Goal: Information Seeking & Learning: Learn about a topic

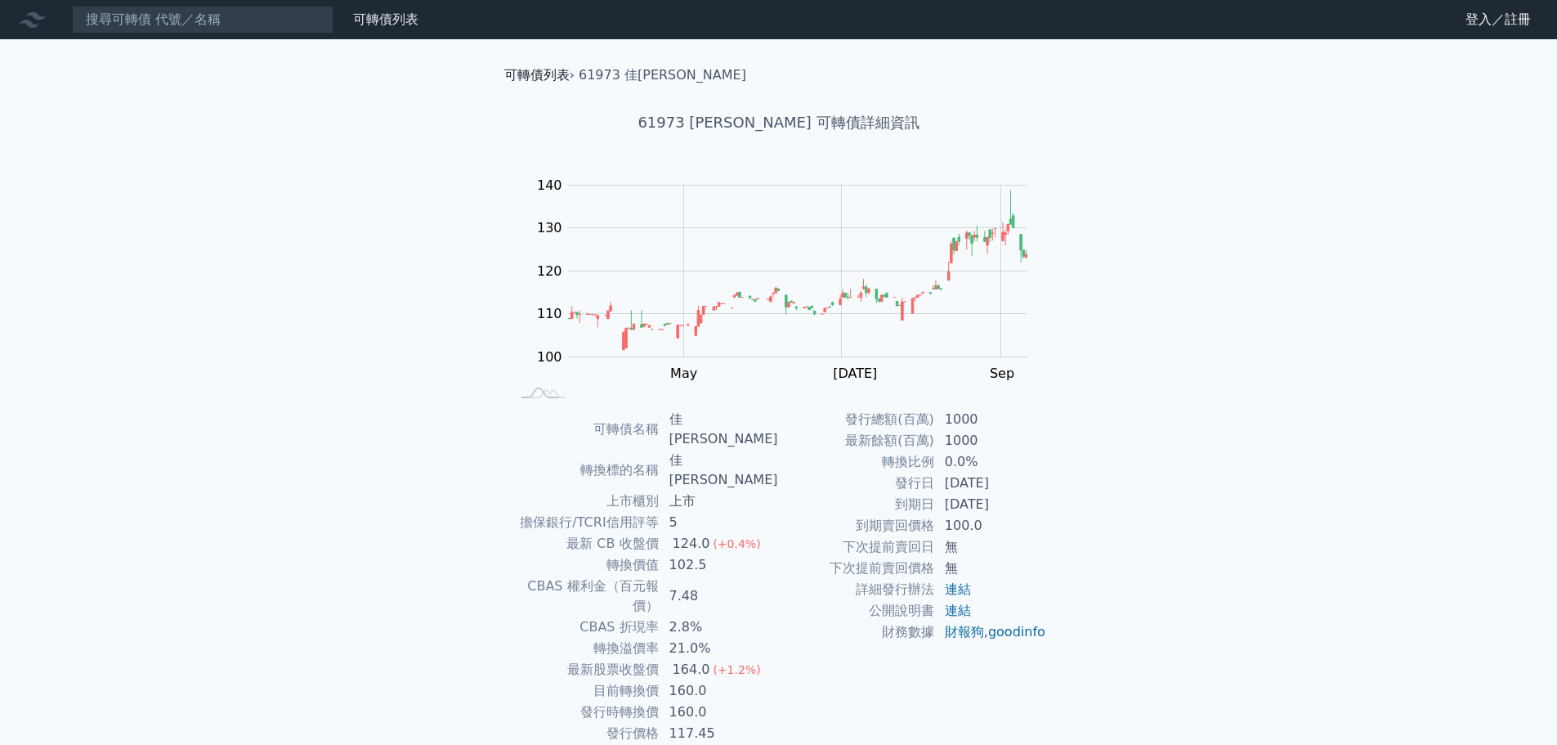
click at [530, 78] on link "可轉債列表" at bounding box center [536, 75] width 65 height 16
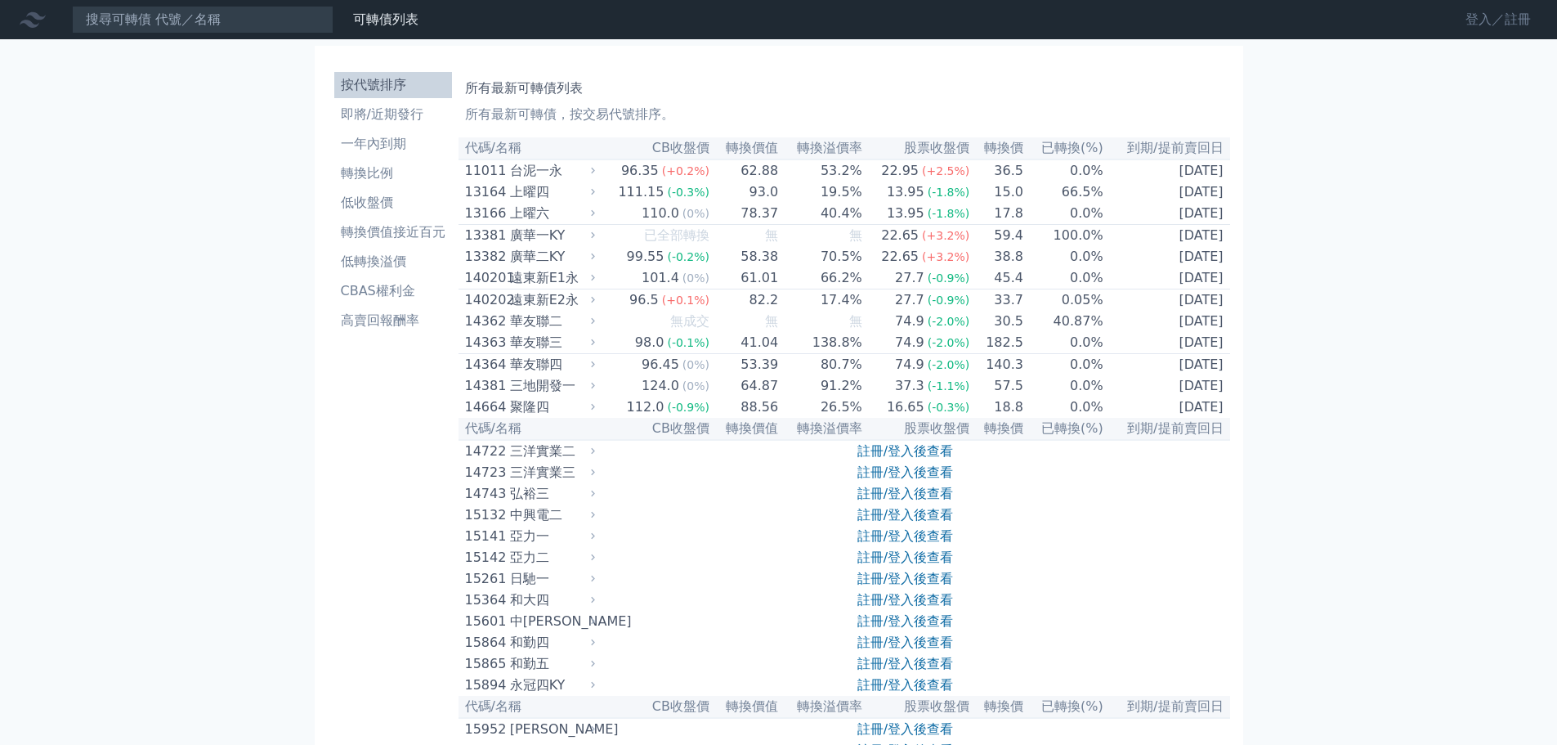
click at [1490, 22] on link "登入／註冊" at bounding box center [1499, 20] width 92 height 26
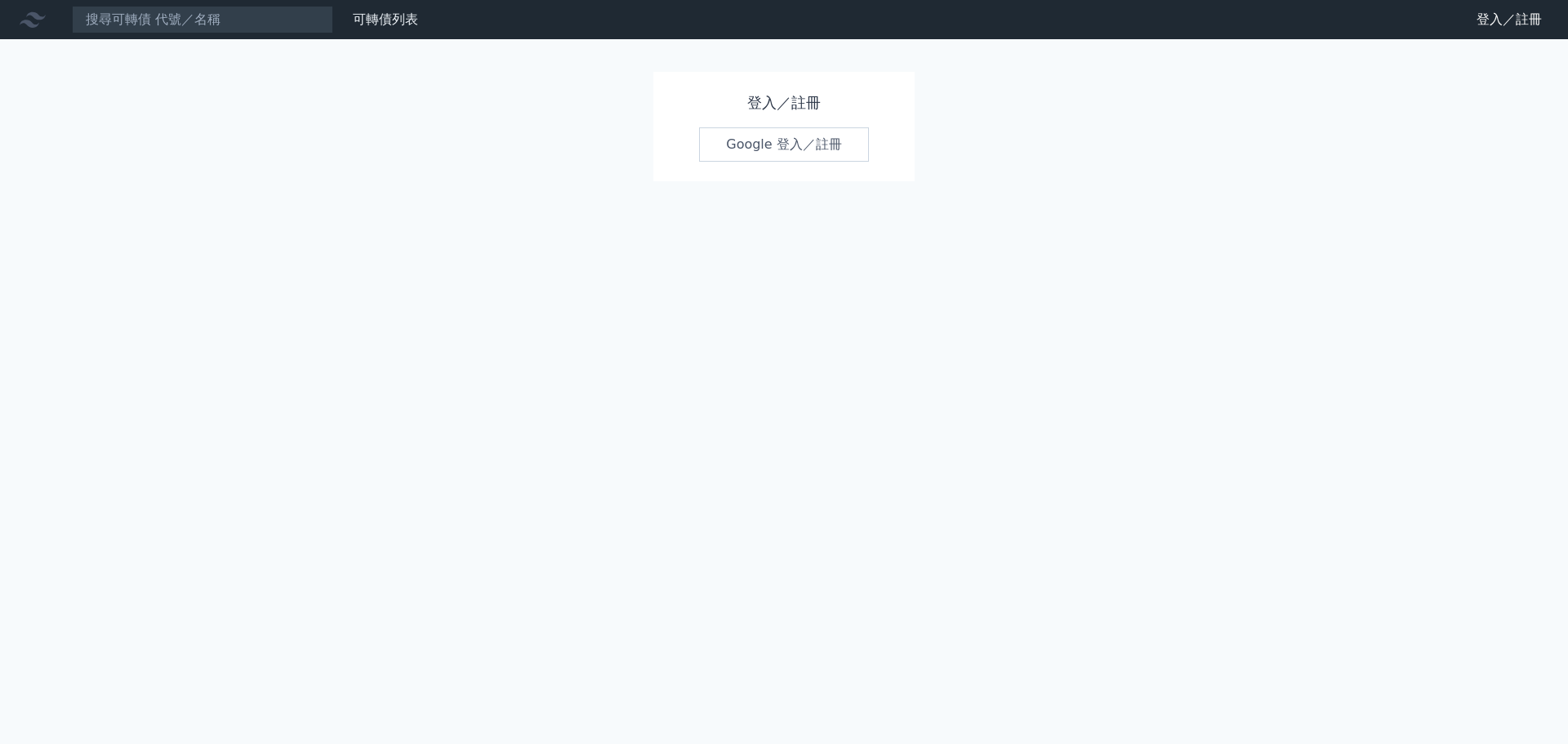
click at [750, 141] on link "Google 登入／註冊" at bounding box center [784, 145] width 170 height 34
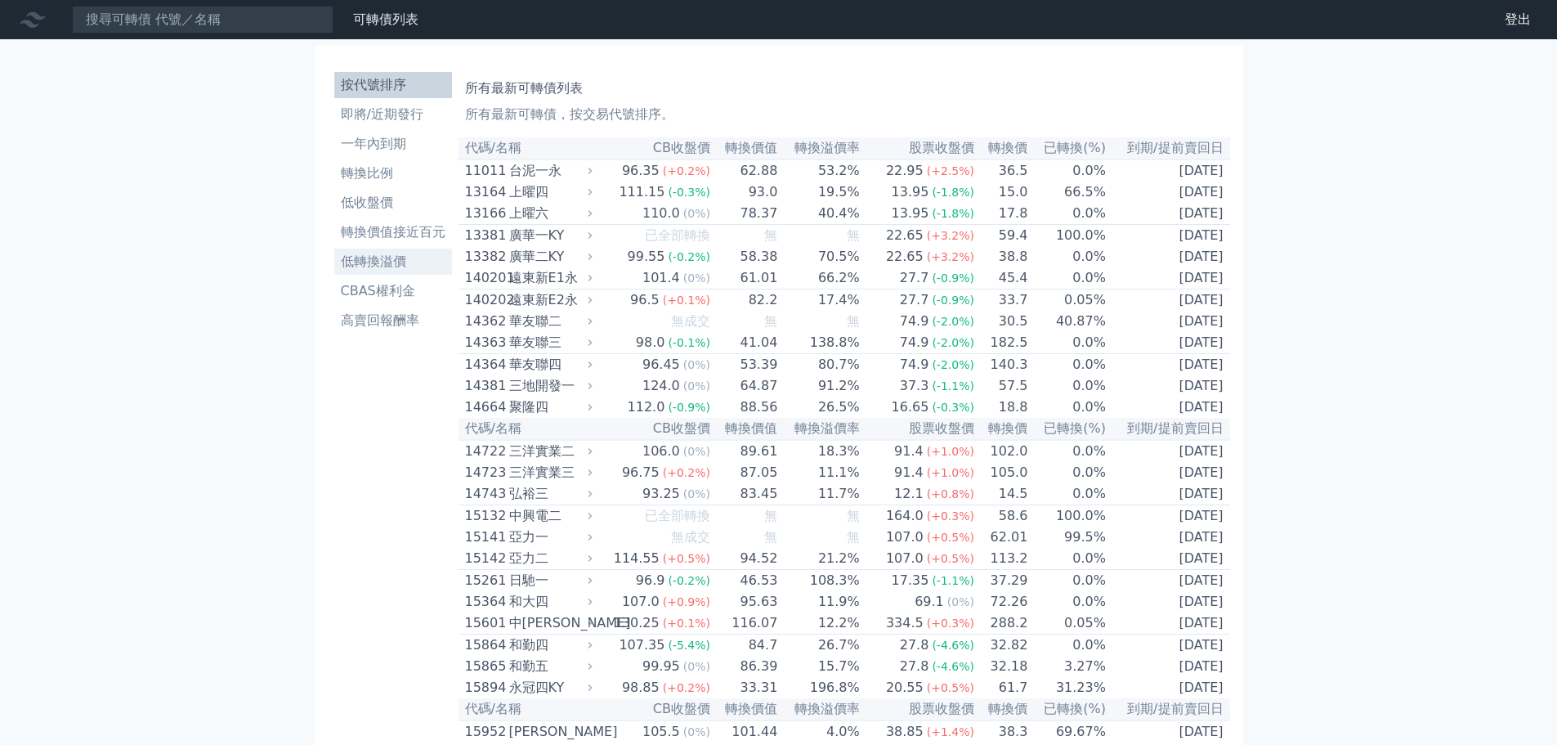
click at [374, 270] on li "低轉換溢價" at bounding box center [393, 262] width 118 height 20
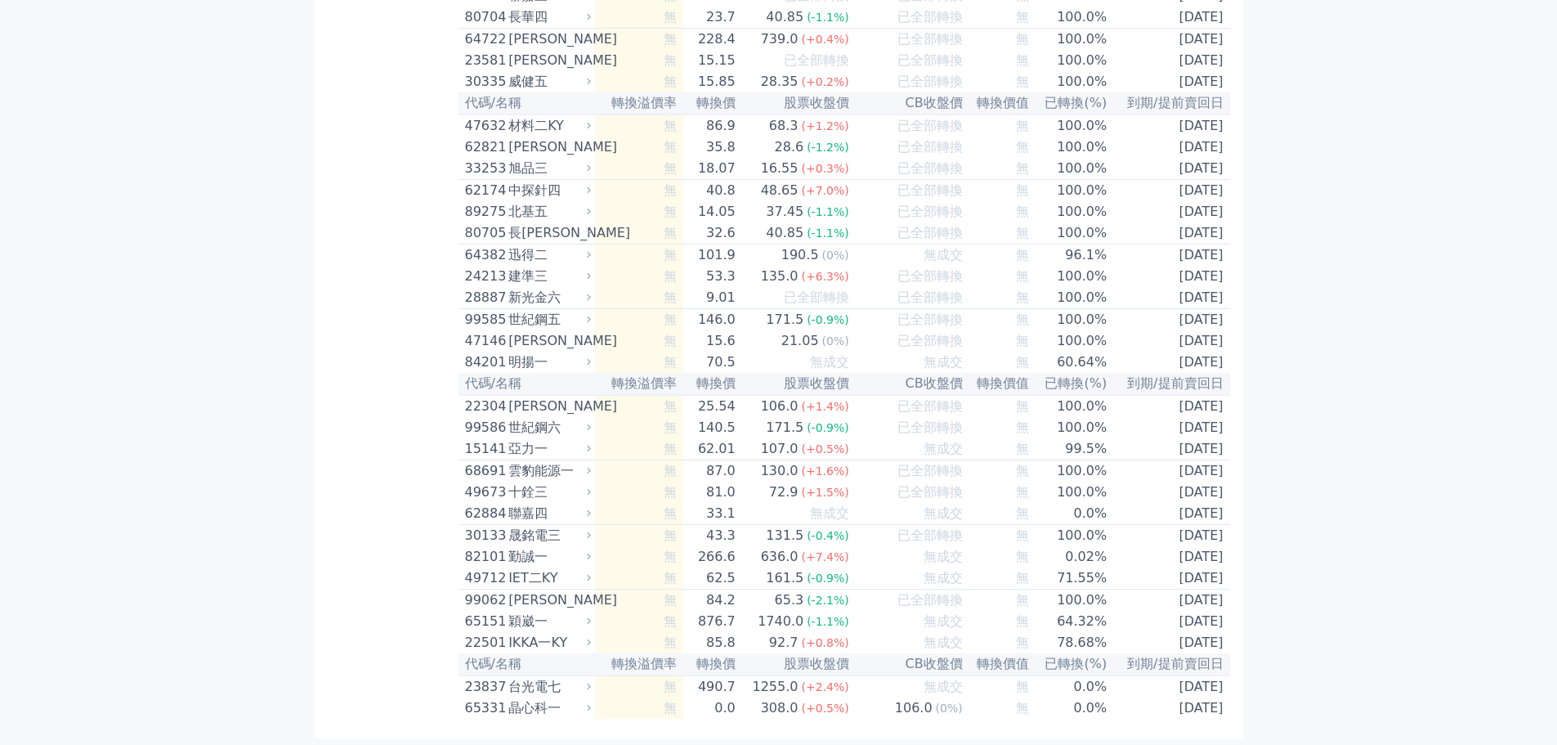
scroll to position [9444, 0]
drag, startPoint x: 467, startPoint y: 87, endPoint x: 1255, endPoint y: 783, distance: 1051.2
copy div "低轉換溢價可轉債列表 轉換溢價率為可轉債價格相對於轉換價值的溢價。當轉換溢價率為負，可能存在套利機會。"
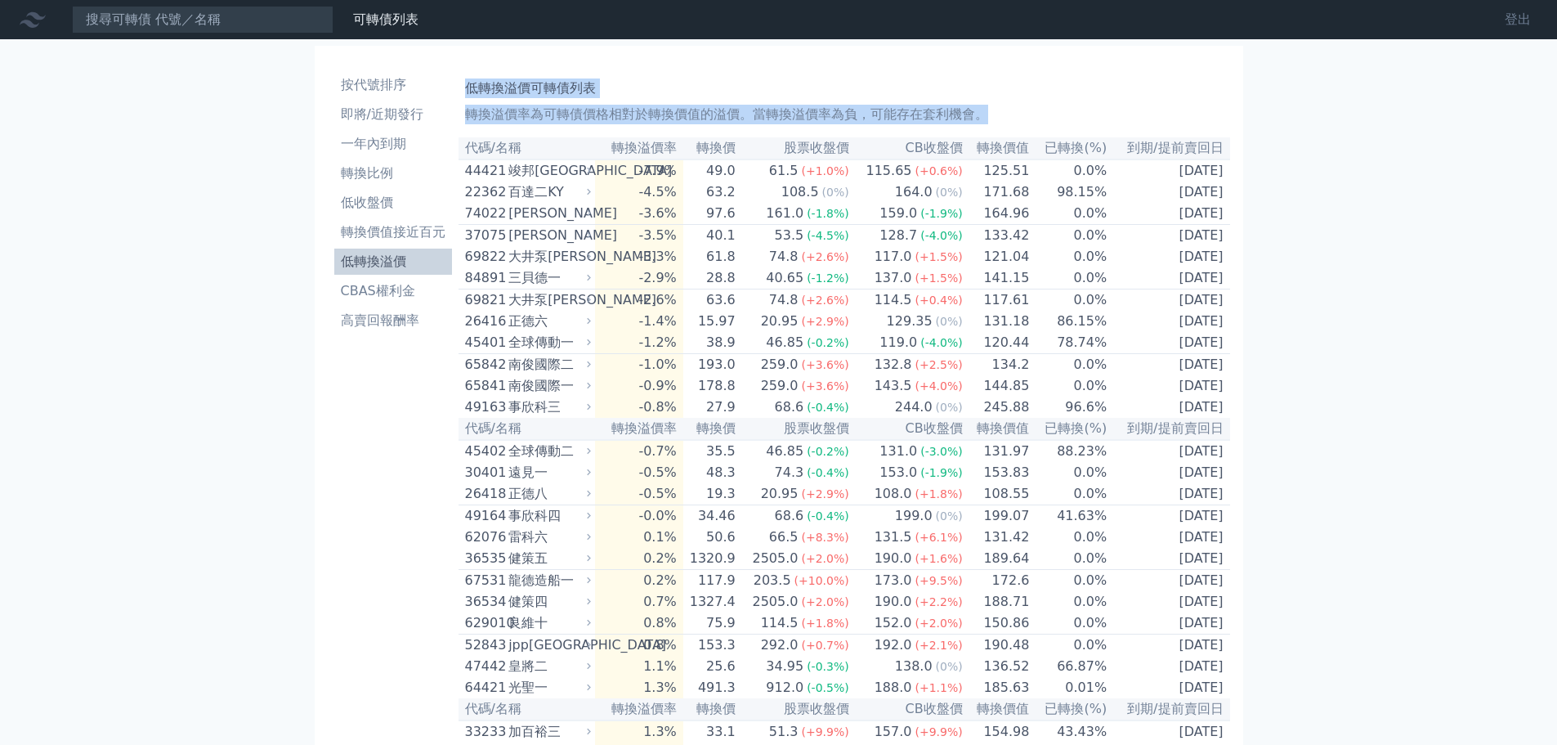
click at [1514, 29] on link "登出" at bounding box center [1518, 20] width 52 height 26
